Goal: Task Accomplishment & Management: Use online tool/utility

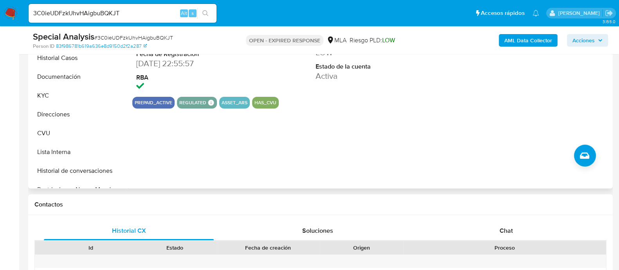
scroll to position [229, 0]
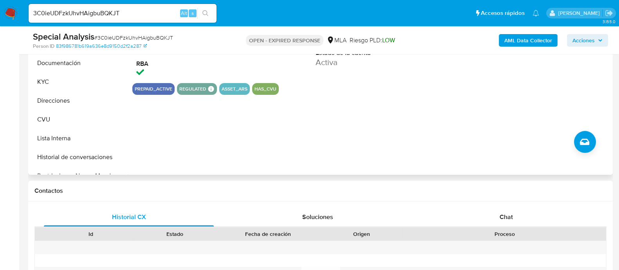
click at [425, 119] on div "ID de usuario 134640250 Person ID 83f986781b619a636e8d9150d2f2a287 Fecha de Reg…" at bounding box center [369, 74] width 483 height 200
click at [90, 8] on input "3C0ieUDFzkUhvHAigbuBQKJT" at bounding box center [123, 13] width 188 height 10
paste input
paste input "3C0ieUDFzkUhvHAigbuBQKJT"
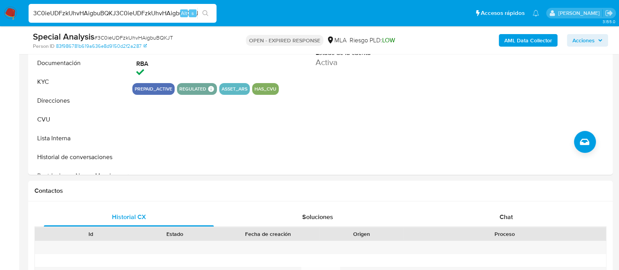
scroll to position [0, 3]
click at [98, 13] on input "3C0ieUDFzkUhvHAigbuBQKJ3C0ieUDFzkUhvHAigbuBQKJT" at bounding box center [123, 13] width 188 height 10
paste input
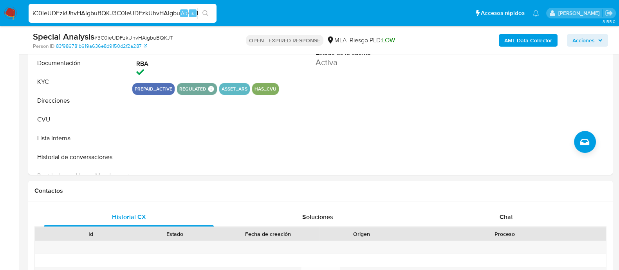
type input "3C0ieUDFzkUhvHAigbuBQKJT"
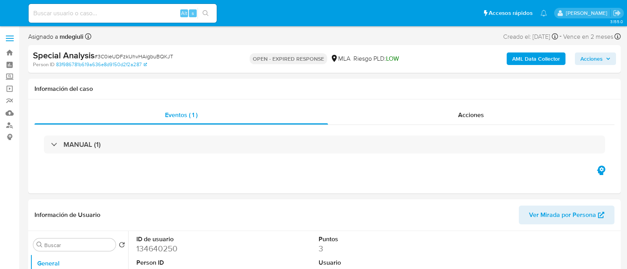
select select "10"
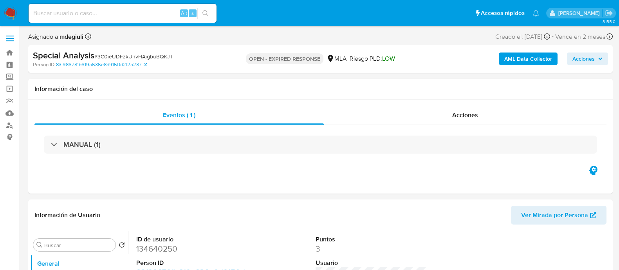
click at [98, 16] on input at bounding box center [123, 13] width 188 height 10
paste input "3C0ieUDFzkUhvHAigbuBQKJT"
type input "3C0ieUDFzkUhvHAigbuBQKJT"
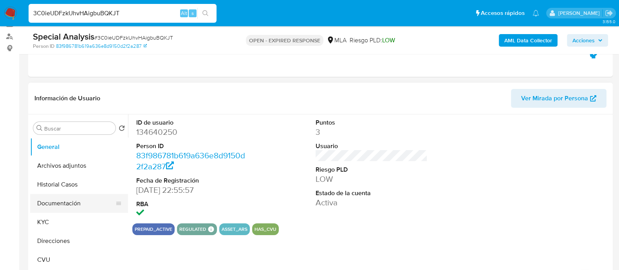
scroll to position [98, 0]
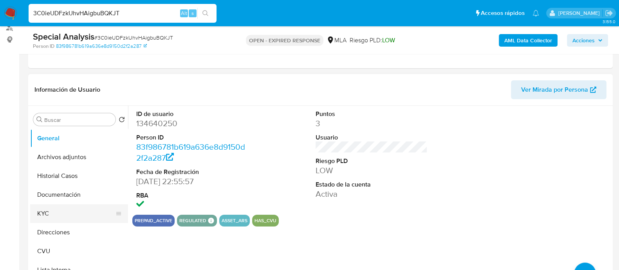
click at [60, 215] on button "KYC" at bounding box center [76, 213] width 92 height 19
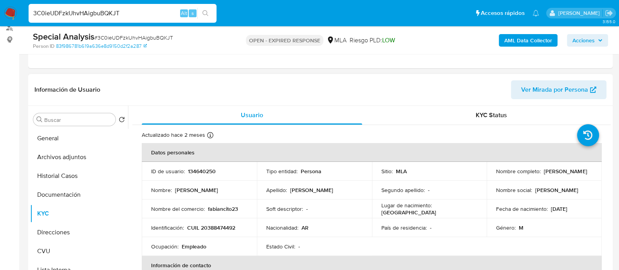
click at [206, 171] on p "134640250" at bounding box center [202, 171] width 28 height 7
copy p "134640250"
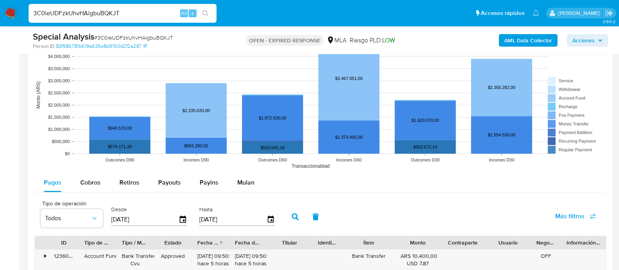
scroll to position [734, 0]
click at [237, 179] on span "Mulan" at bounding box center [245, 182] width 17 height 9
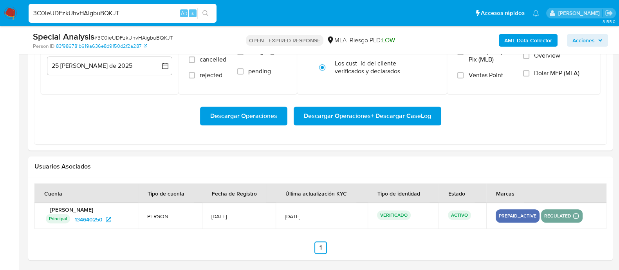
scroll to position [870, 0]
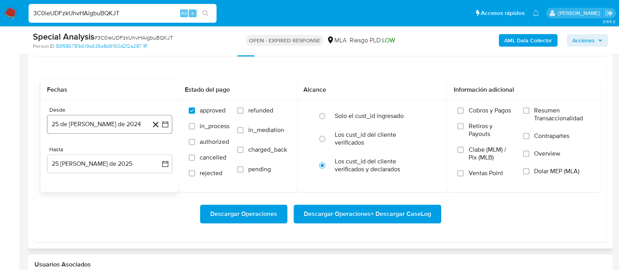
click at [164, 123] on icon "button" at bounding box center [165, 124] width 8 height 8
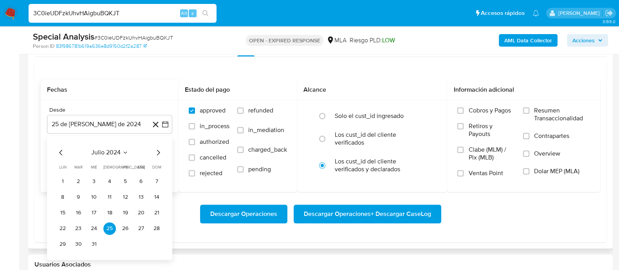
click at [159, 152] on icon "Mes siguiente" at bounding box center [158, 152] width 9 height 9
click at [116, 150] on span "agosto 2024" at bounding box center [106, 152] width 36 height 8
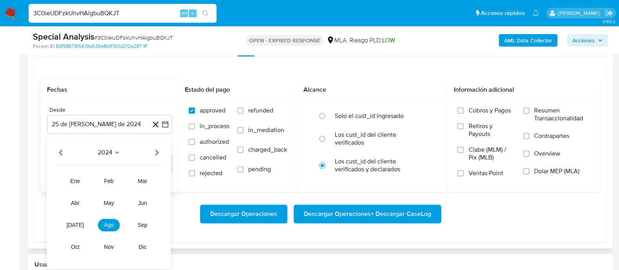
click at [157, 150] on icon "Año siguiente" at bounding box center [156, 152] width 3 height 5
click at [74, 204] on span "abr" at bounding box center [75, 203] width 9 height 6
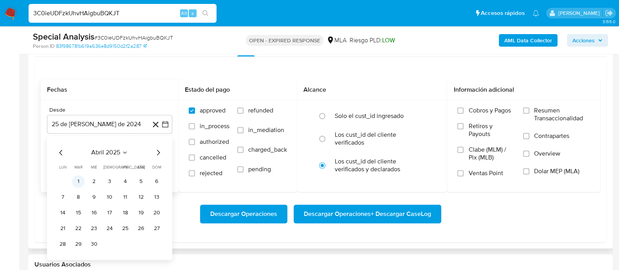
click at [81, 181] on button "1" at bounding box center [78, 181] width 13 height 13
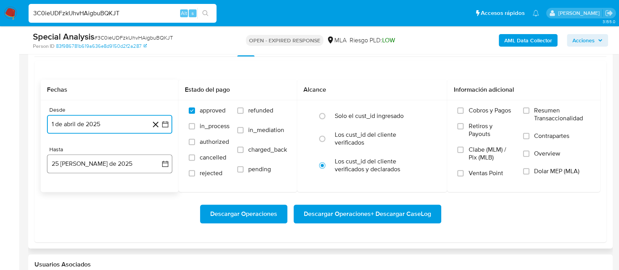
click at [112, 163] on button "25 [PERSON_NAME] de 2025" at bounding box center [109, 163] width 125 height 19
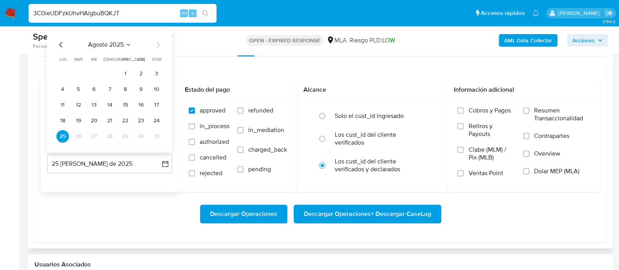
click at [62, 44] on icon "Mes anterior" at bounding box center [60, 44] width 9 height 9
click at [112, 134] on button "31" at bounding box center [109, 136] width 13 height 13
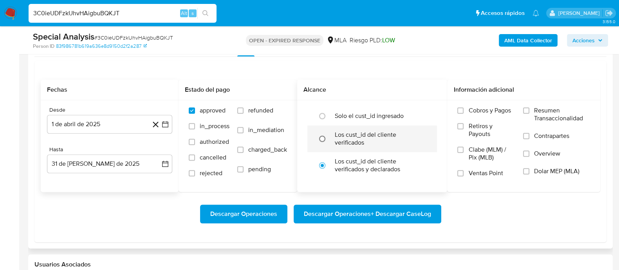
click at [322, 137] on input "radio" at bounding box center [322, 138] width 13 height 13
radio input "true"
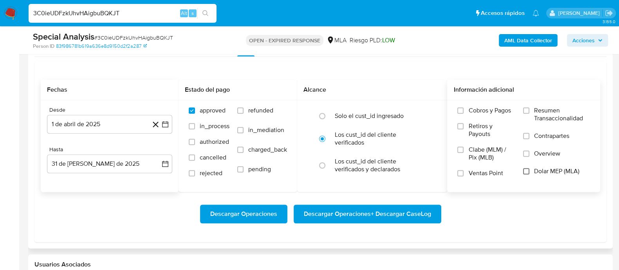
click at [527, 170] on input "Dolar MEP (MLA)" at bounding box center [526, 171] width 6 height 6
click at [352, 210] on span "Descargar Operaciones + Descargar CaseLog" at bounding box center [367, 213] width 127 height 17
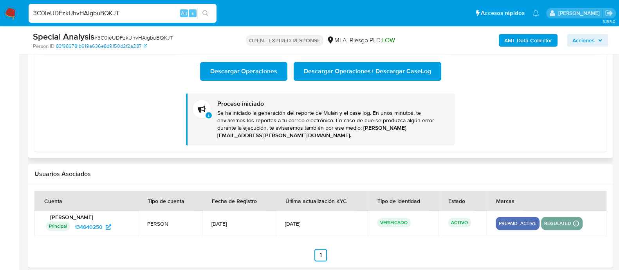
scroll to position [1012, 0]
click at [116, 16] on input "3C0ieUDFzkUhvHAigbuBQKJT" at bounding box center [123, 13] width 188 height 10
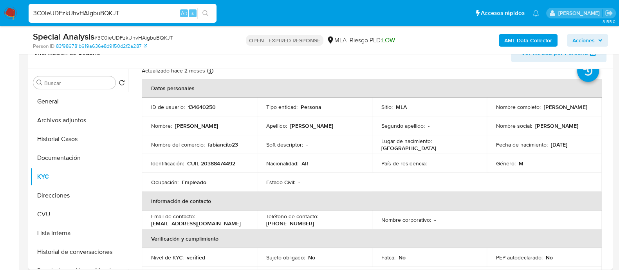
scroll to position [0, 0]
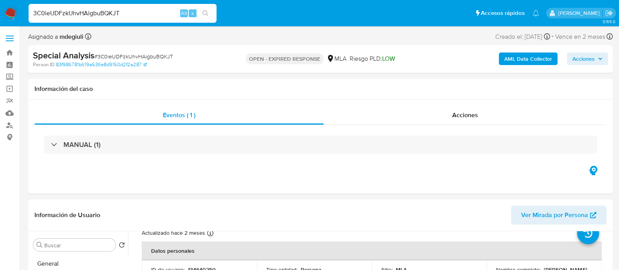
click at [82, 13] on input "3C0ieUDFzkUhvHAigbuBQKJT" at bounding box center [123, 13] width 188 height 10
paste input "HImiXsKnF2ERIPJ8RIBkl8fM"
type input "HImiXsKnF2ERIPJ8RIBkl8fM"
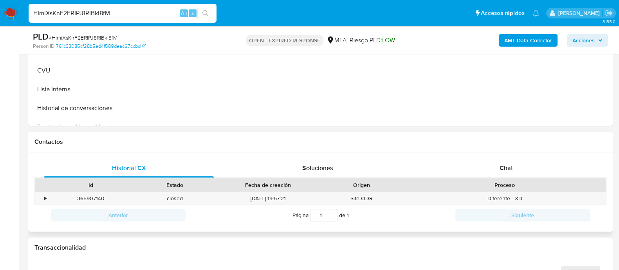
scroll to position [294, 0]
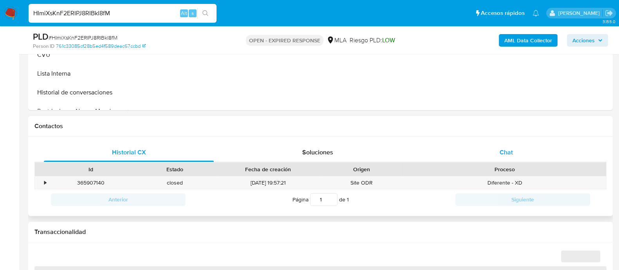
click at [492, 150] on div "Chat" at bounding box center [506, 152] width 170 height 19
select select "10"
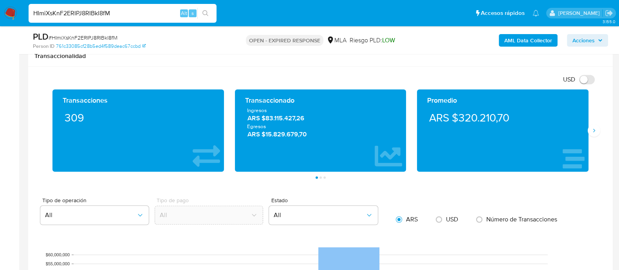
scroll to position [441, 0]
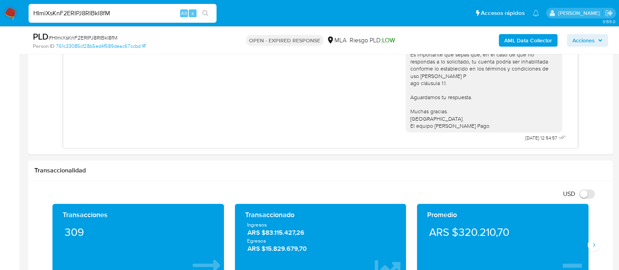
click at [88, 18] on input "HImiXsKnF2ERIPJ8RIBkl8fM" at bounding box center [123, 13] width 188 height 10
paste input "UwKfSaAdiX2kunOF6X6w3R4u"
type input "UwKfSaAdiX2kunOF6X6w3R4u"
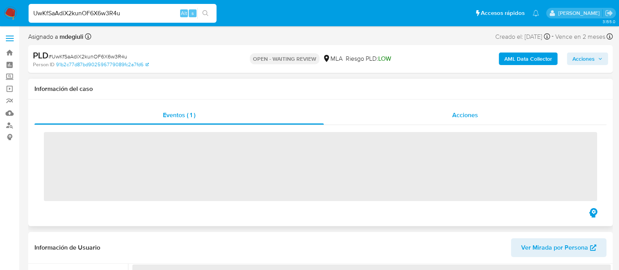
click at [468, 110] on span "Acciones" at bounding box center [465, 114] width 26 height 9
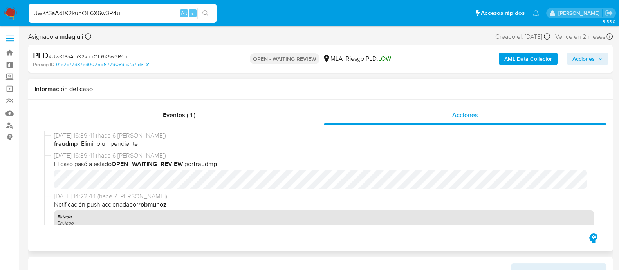
click at [272, 99] on div "Información del caso" at bounding box center [320, 89] width 585 height 21
click at [255, 112] on div "Eventos ( 1 )" at bounding box center [178, 115] width 289 height 19
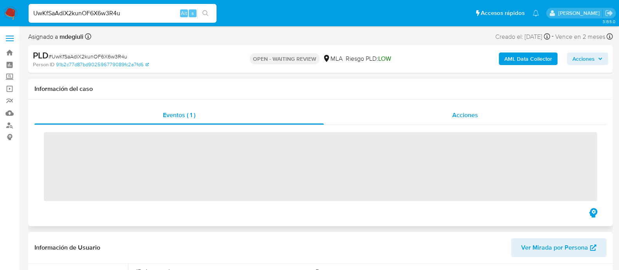
select select "10"
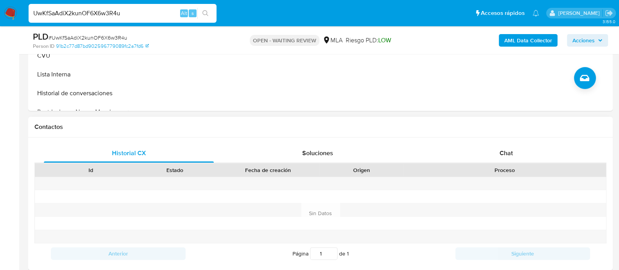
scroll to position [294, 0]
click at [488, 155] on div "Chat" at bounding box center [506, 152] width 170 height 19
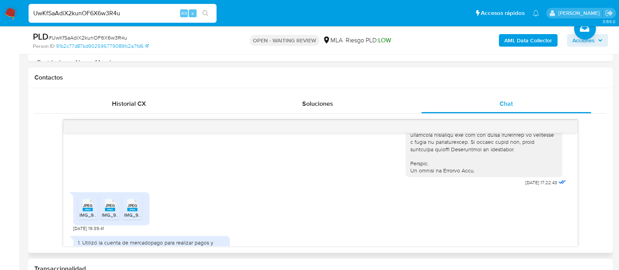
scroll to position [435, 0]
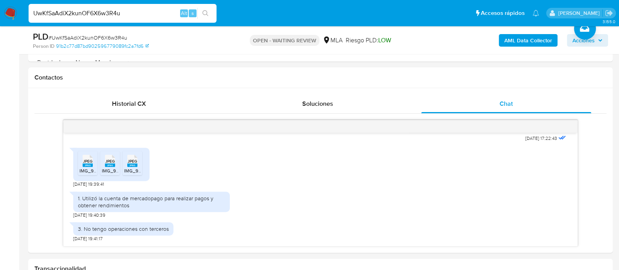
click at [91, 11] on input "UwKfSaAdiX2kunOF6X6w3R4u" at bounding box center [123, 13] width 188 height 10
paste input "qisbEyxUCdRA2zXz9IeKUWrO"
type input "qisbEyxUCdRA2zXz9IeKUWrO"
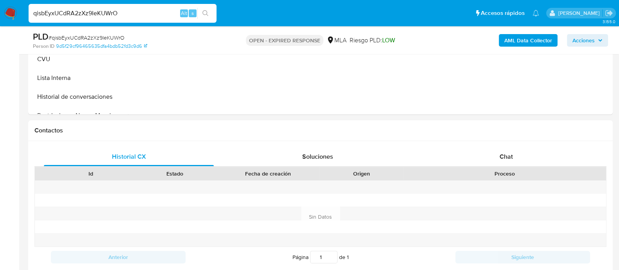
scroll to position [294, 0]
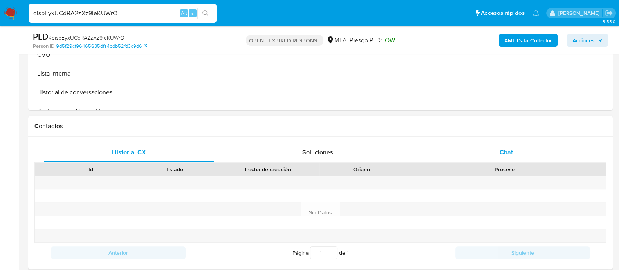
select select "10"
click at [483, 153] on div "Chat" at bounding box center [506, 152] width 170 height 19
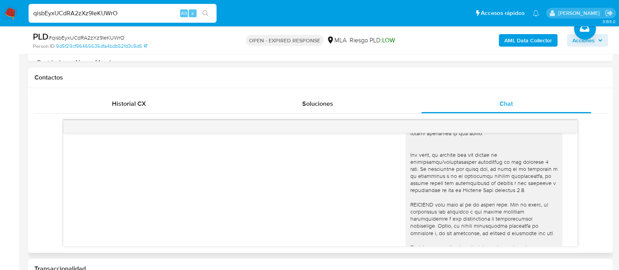
scroll to position [502, 0]
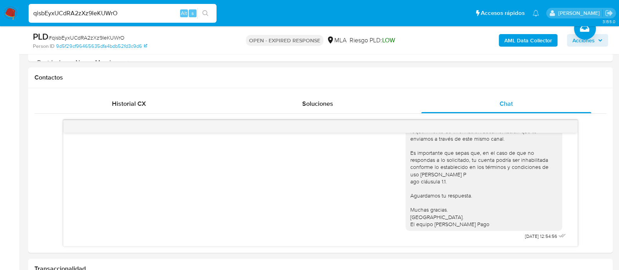
click at [104, 12] on input "qisbEyxUCdRA2zXz9IeKUWrO" at bounding box center [123, 13] width 188 height 10
paste input "ycLEWRNwCHQxPVF58jS4bbva"
type input "ycLEWRNwCHQxPVF58jS4bbva"
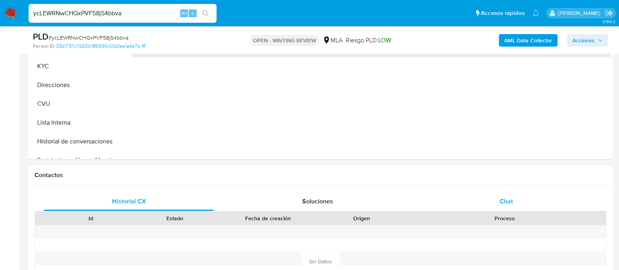
click at [453, 194] on div "Chat" at bounding box center [506, 201] width 170 height 19
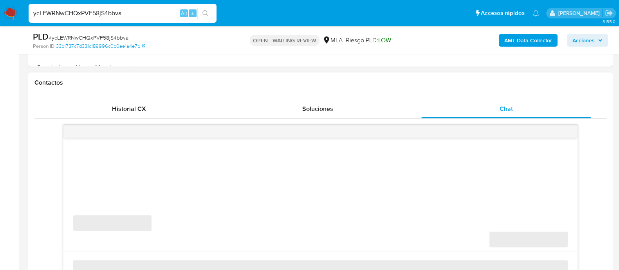
scroll to position [391, 0]
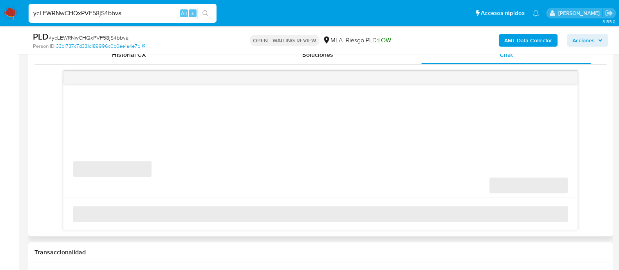
select select "10"
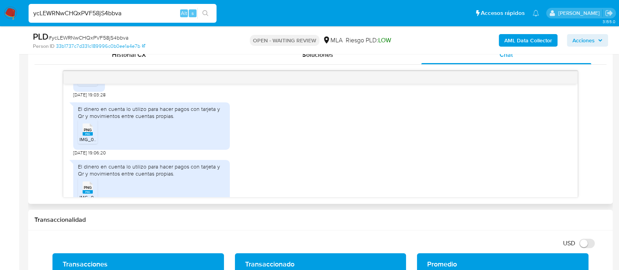
scroll to position [497, 0]
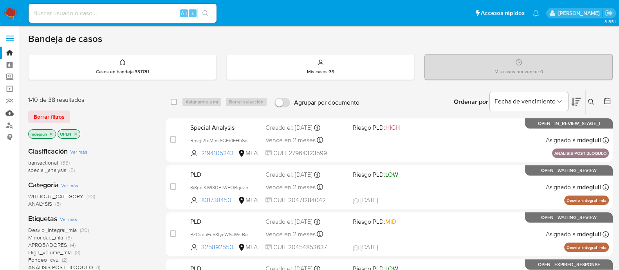
click at [6, 113] on link "Mulan" at bounding box center [46, 113] width 93 height 12
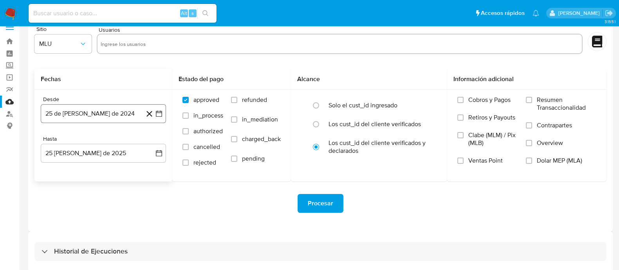
scroll to position [18, 0]
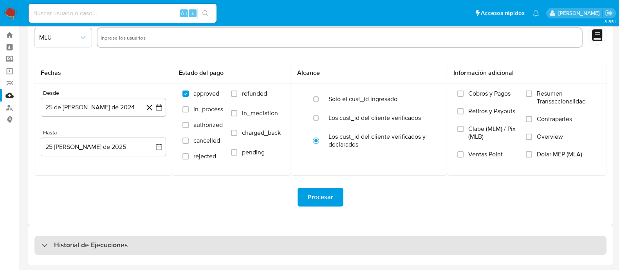
click at [121, 246] on h3 "Historial de Ejecuciones" at bounding box center [91, 244] width 74 height 9
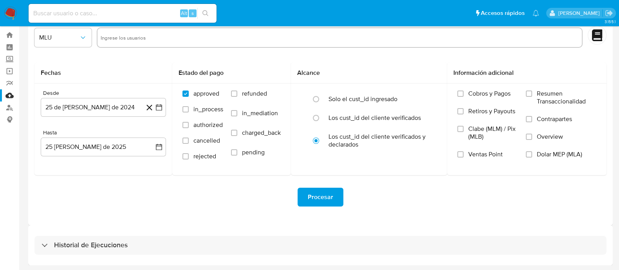
select select "10"
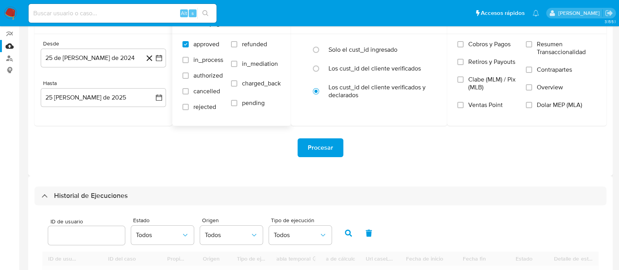
scroll to position [116, 0]
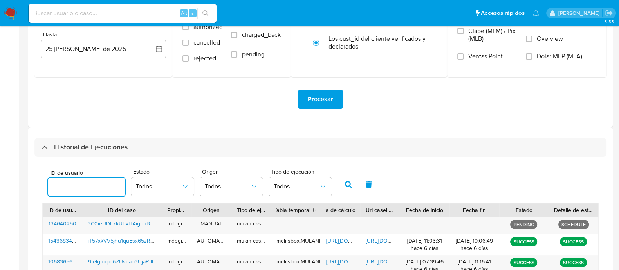
click at [100, 187] on input "number" at bounding box center [86, 187] width 77 height 10
type input "134640250"
click at [353, 186] on button "button" at bounding box center [348, 184] width 20 height 19
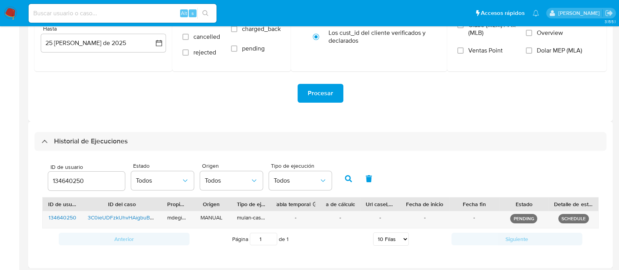
scroll to position [123, 0]
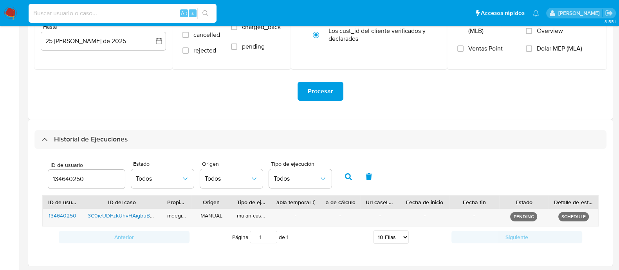
click at [139, 13] on input at bounding box center [123, 13] width 188 height 10
paste input "3C0ieUDFzkUhvHAigbuBQKJT"
type input "3C0ieUDFzkUhvHAigbuBQKJT"
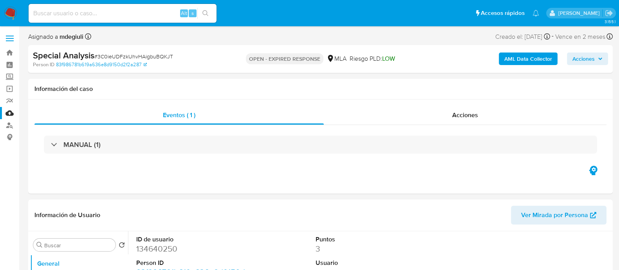
select select "10"
